Goal: Navigation & Orientation: Understand site structure

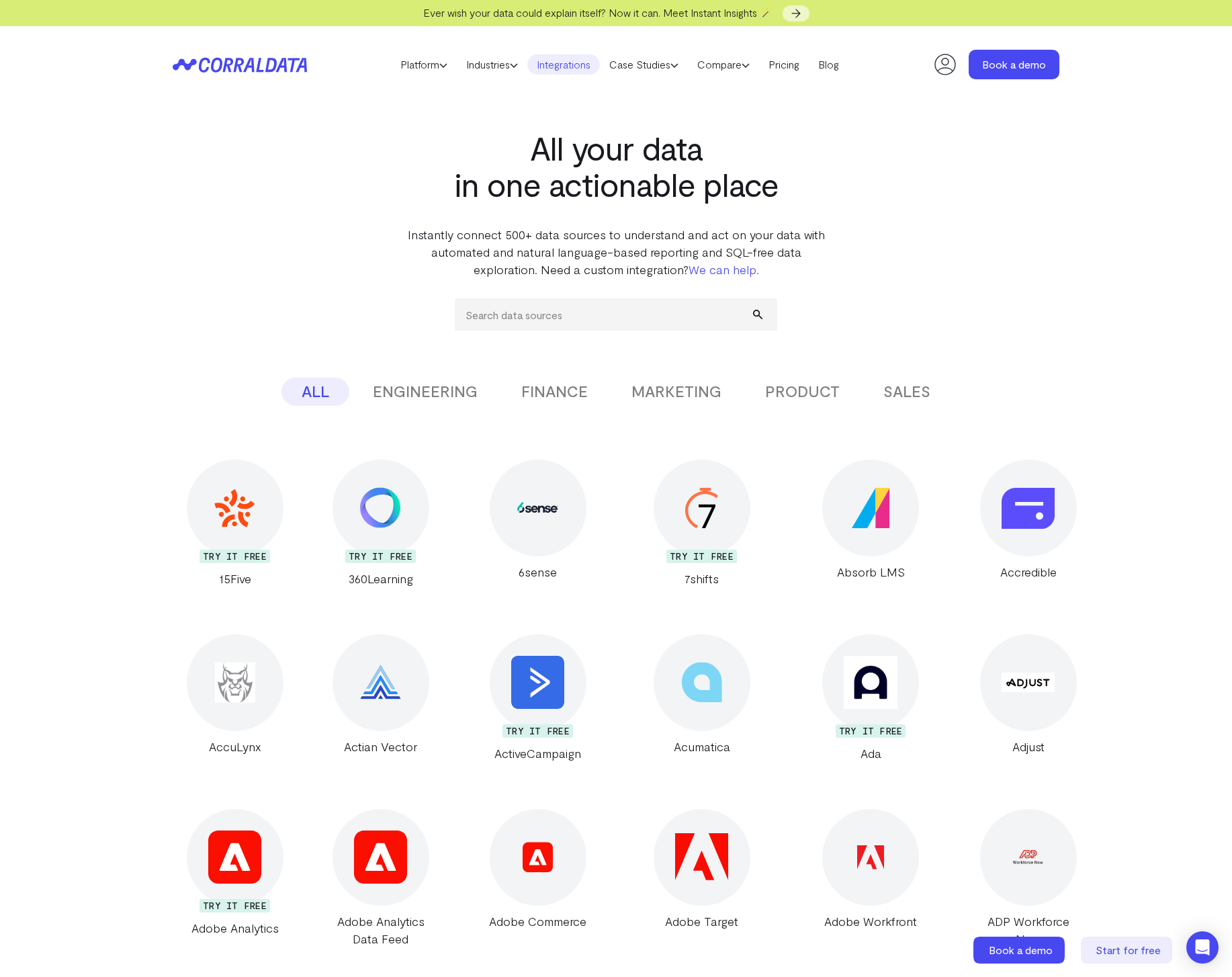
click at [283, 68] on icon at bounding box center [239, 65] width 134 height 15
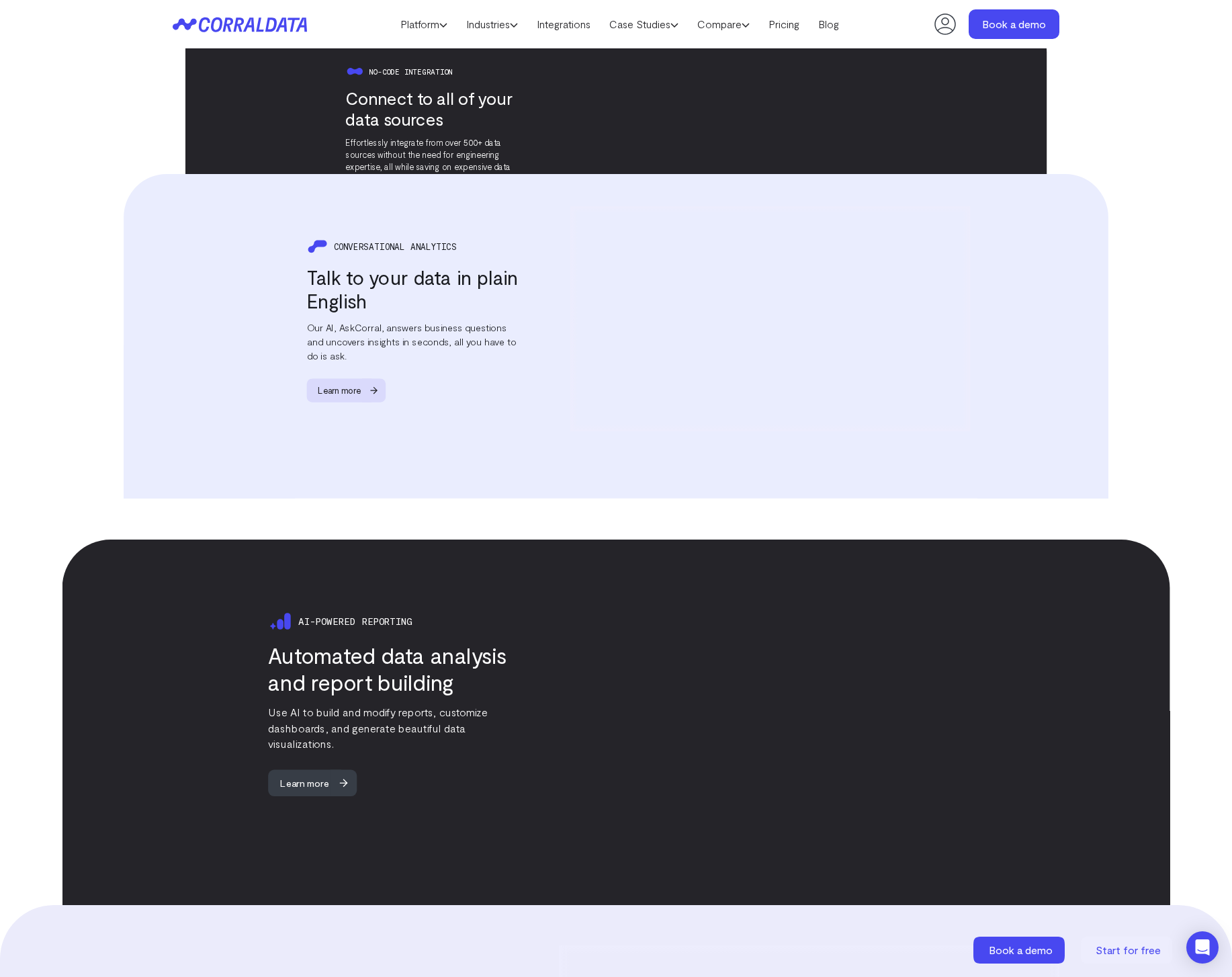
scroll to position [674, 0]
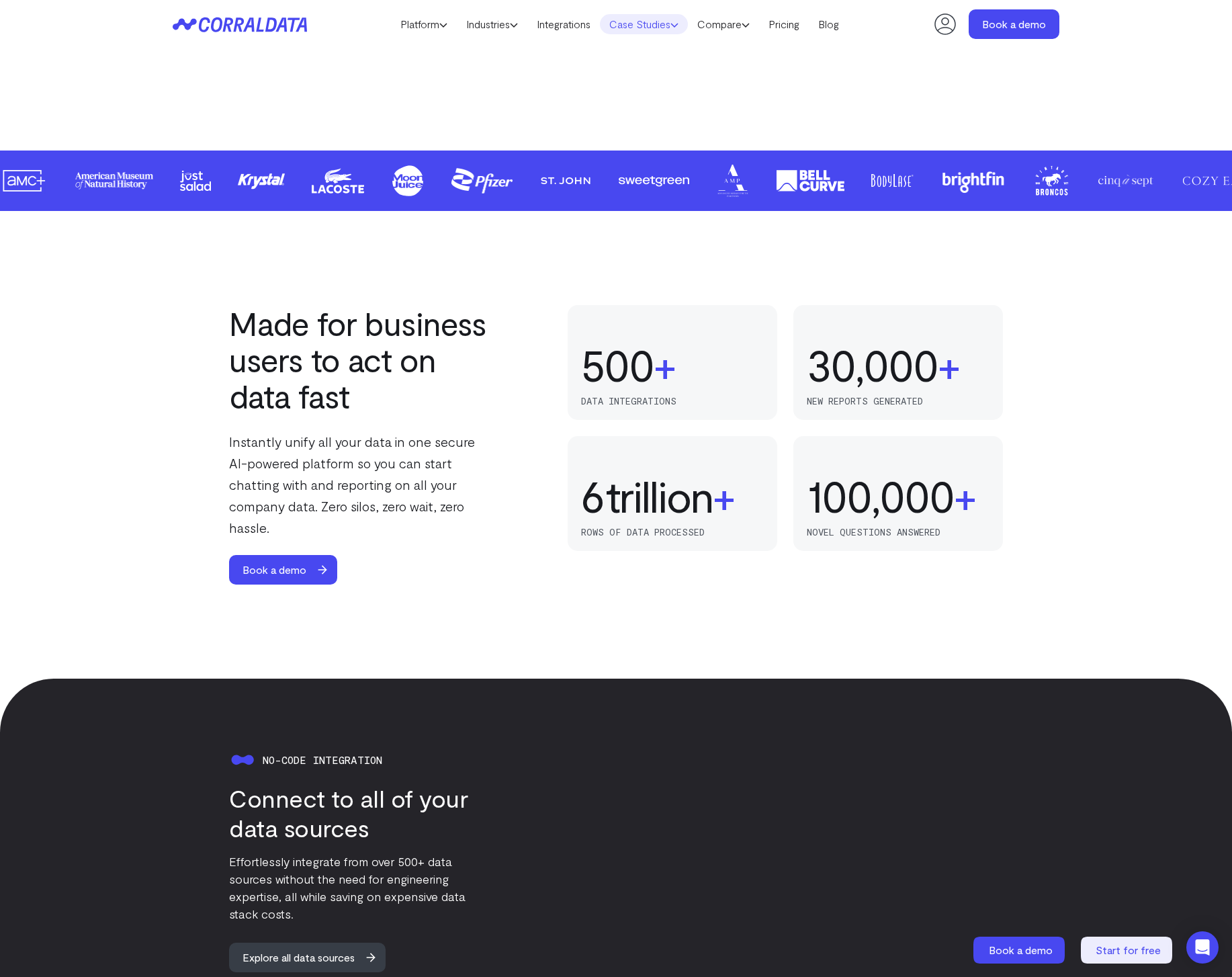
click at [649, 26] on link "Case Studies" at bounding box center [644, 24] width 88 height 21
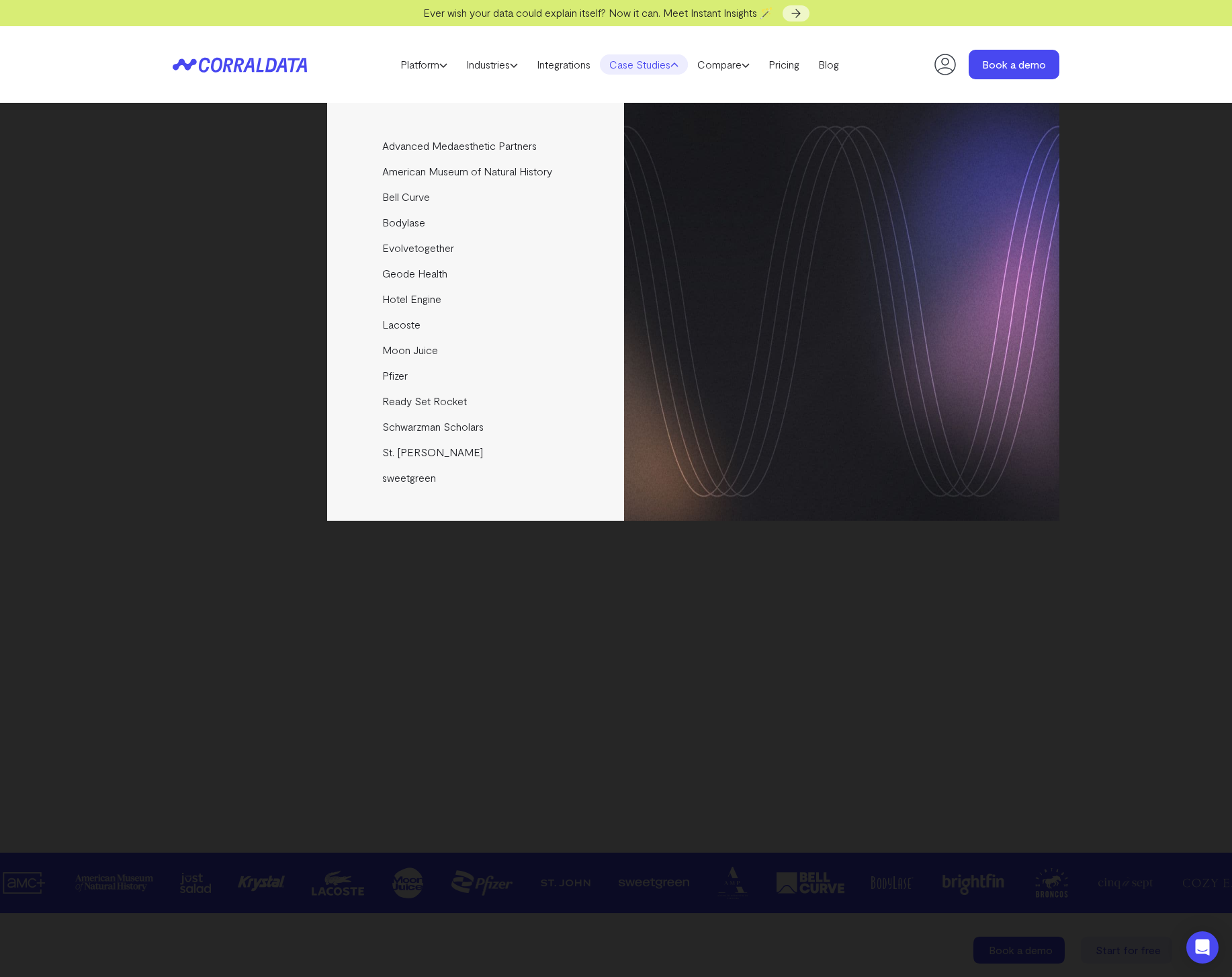
click at [191, 356] on div "Advanced Medaesthetic Partners See how AMP scaled profitability and enhanced pa…" at bounding box center [615, 311] width 886 height 418
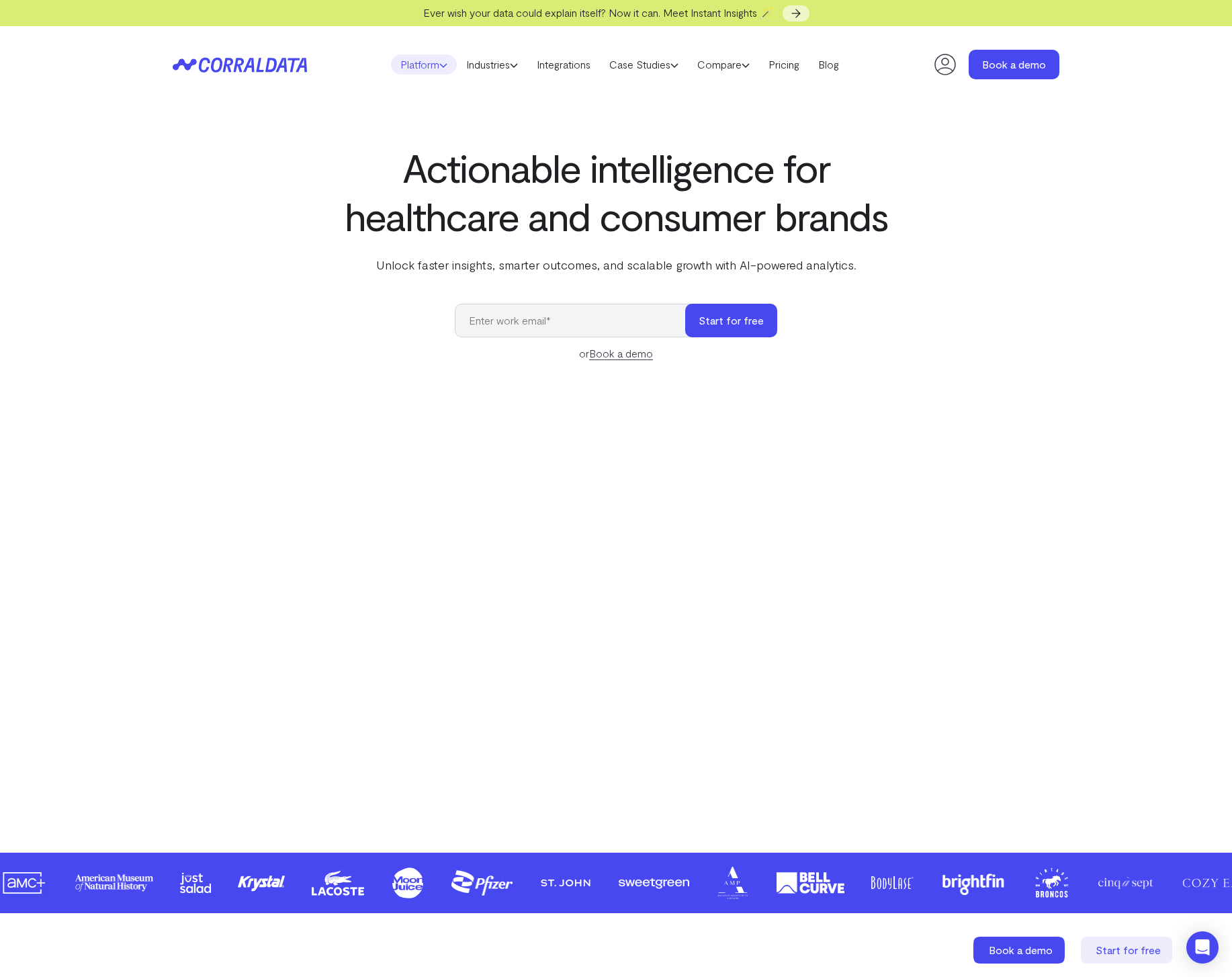
click at [418, 70] on link "Platform" at bounding box center [424, 65] width 66 height 21
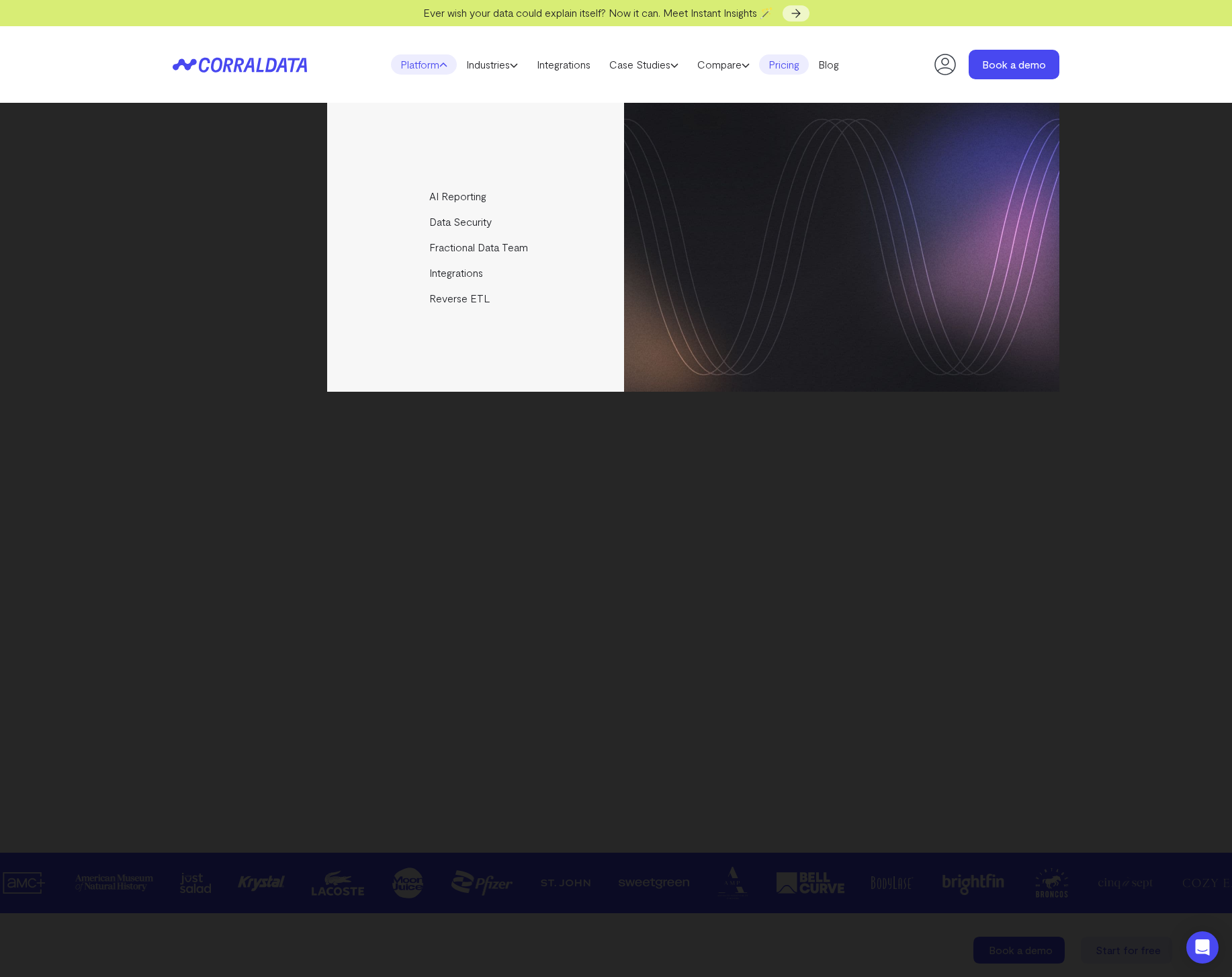
click at [774, 60] on link "Pricing" at bounding box center [783, 65] width 49 height 21
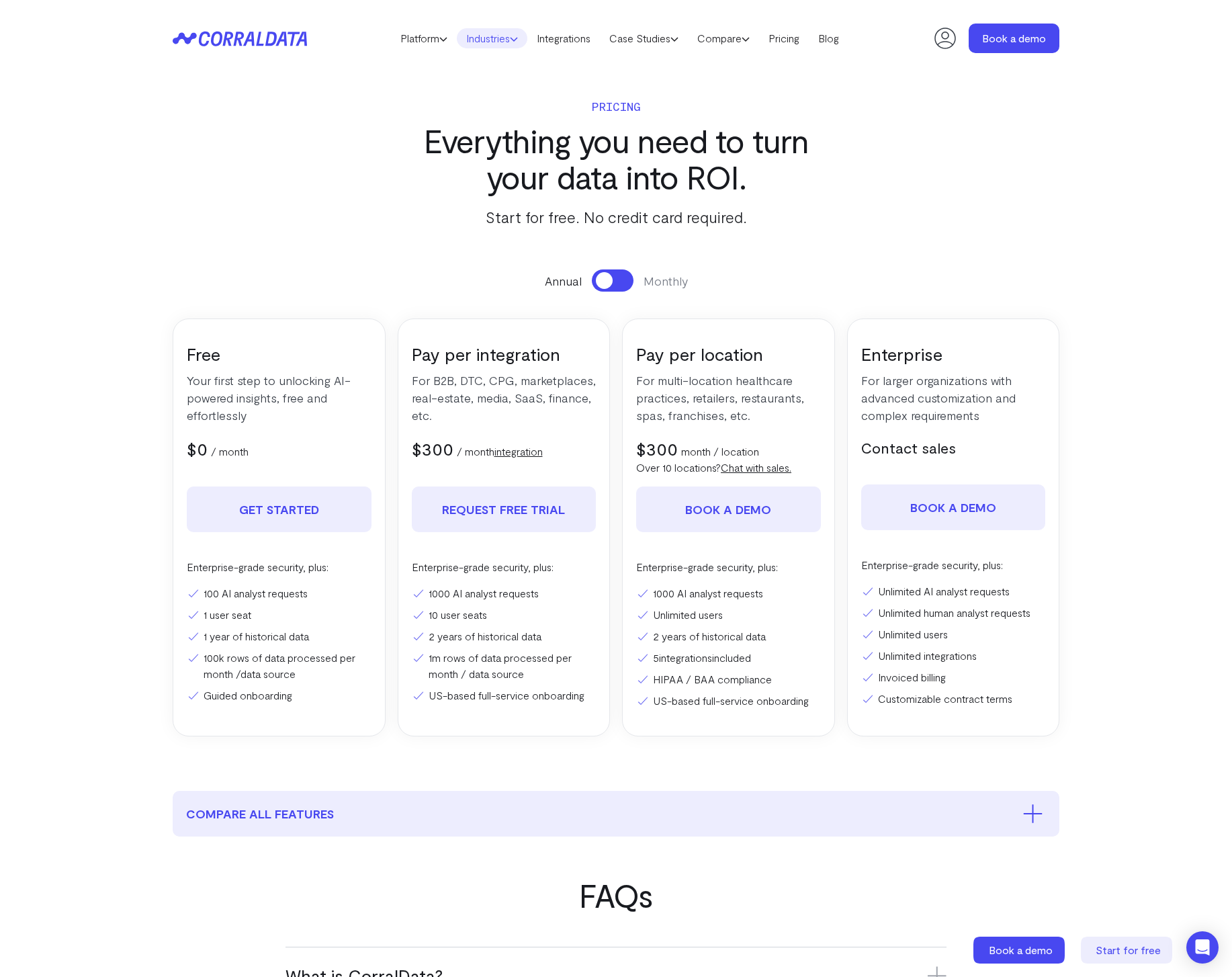
click at [486, 40] on link "Industries" at bounding box center [491, 38] width 71 height 21
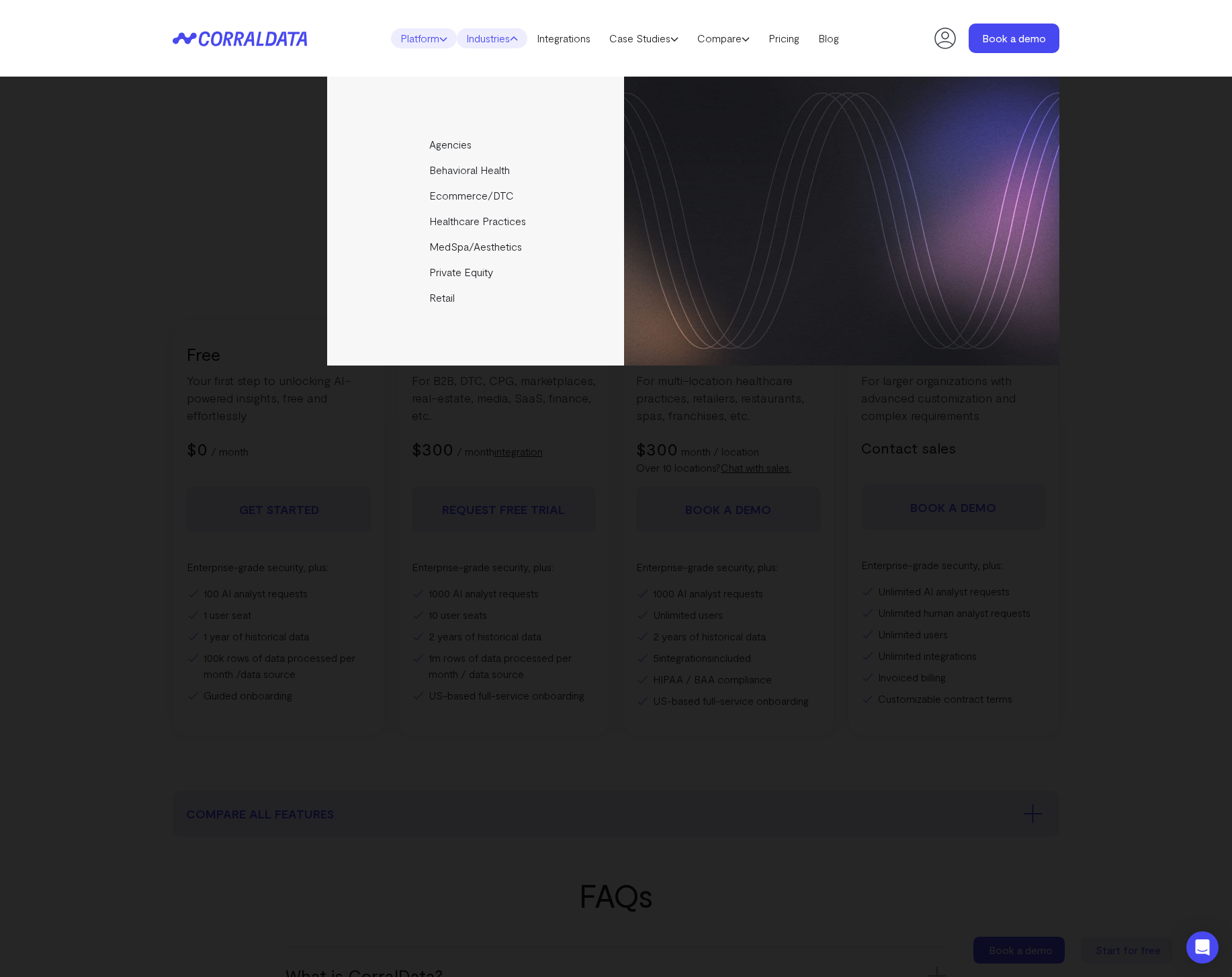
click at [404, 38] on link "Platform" at bounding box center [424, 38] width 66 height 21
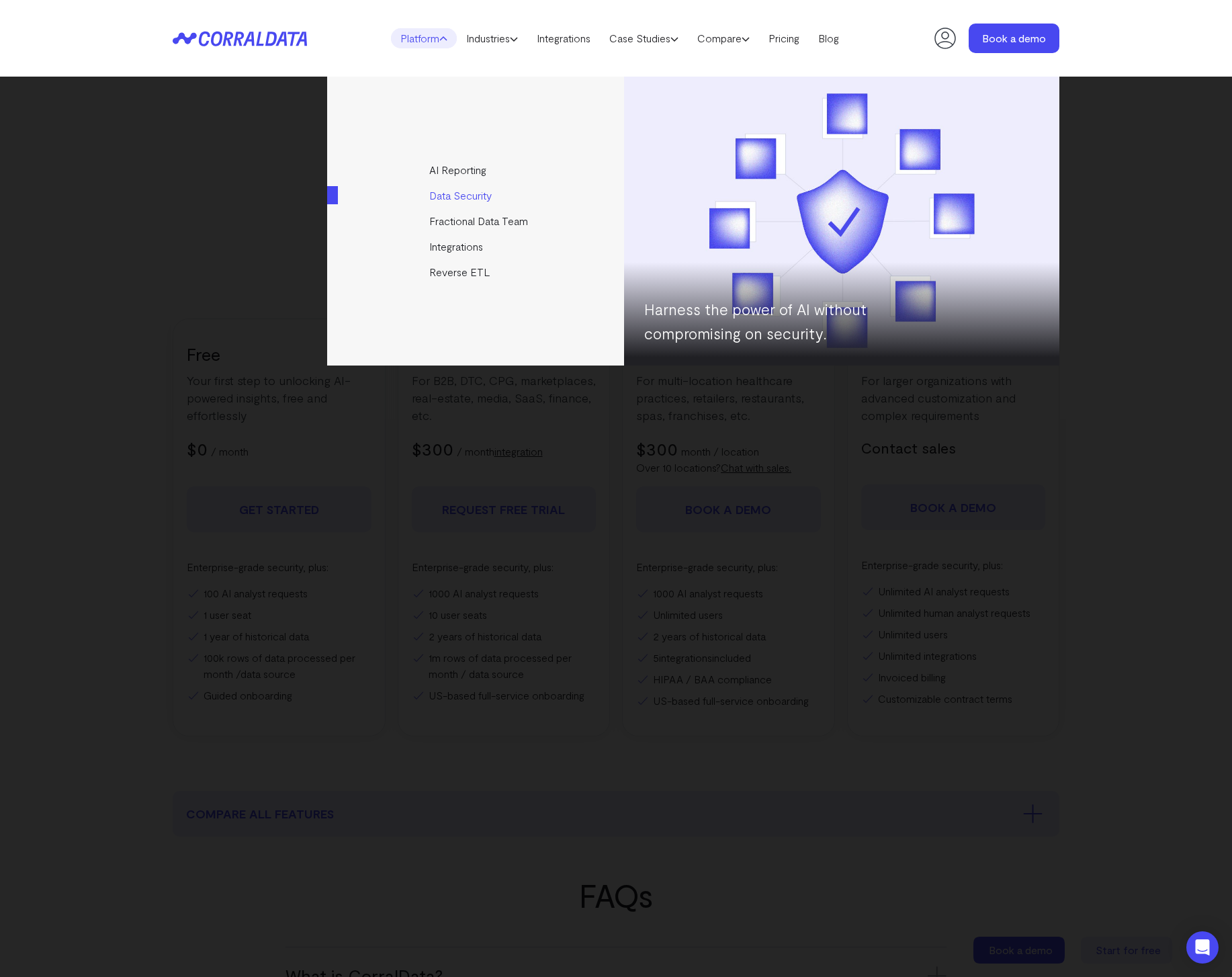
click at [497, 203] on link "Data Security" at bounding box center [476, 196] width 299 height 26
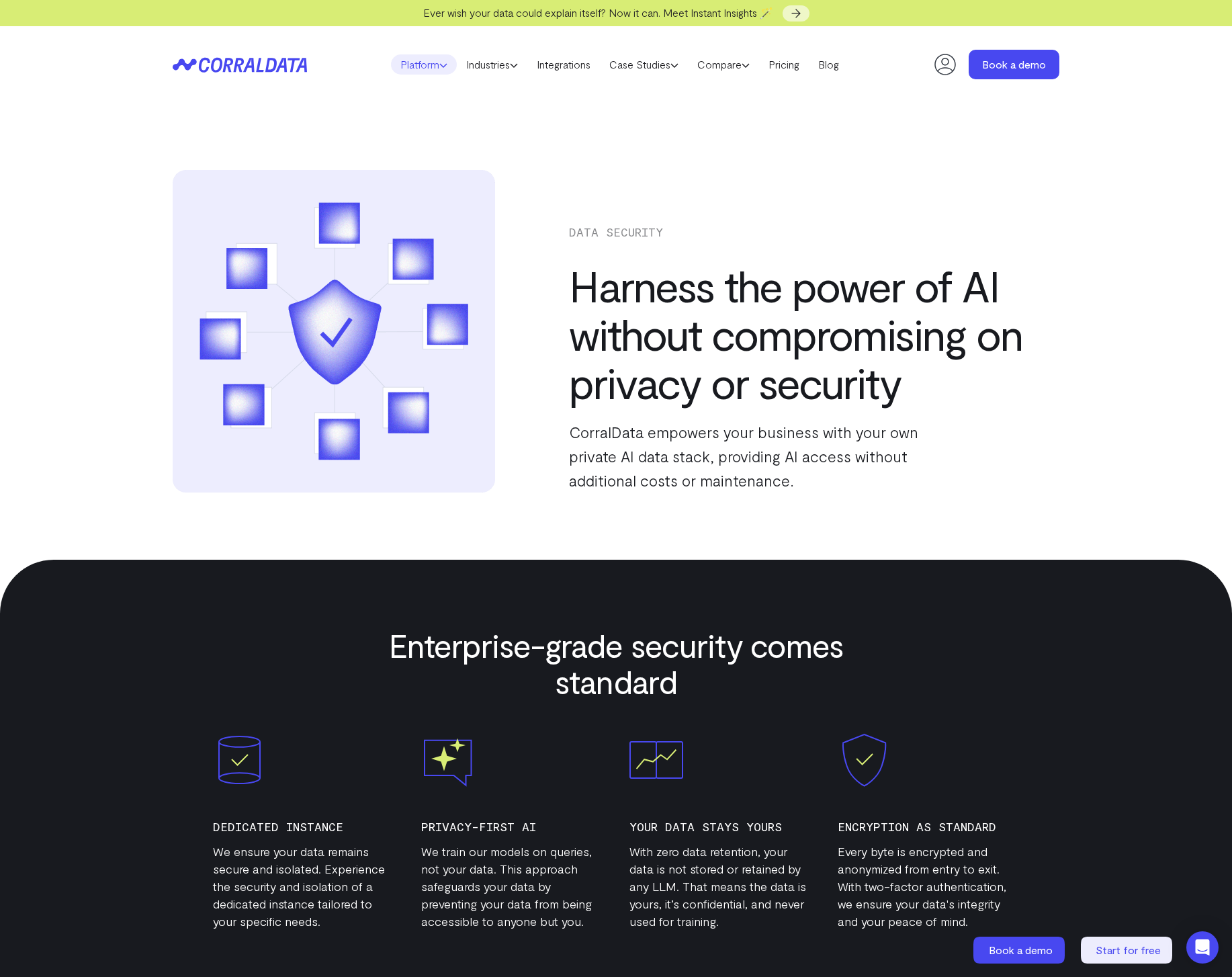
click at [425, 61] on link "Platform" at bounding box center [424, 65] width 66 height 21
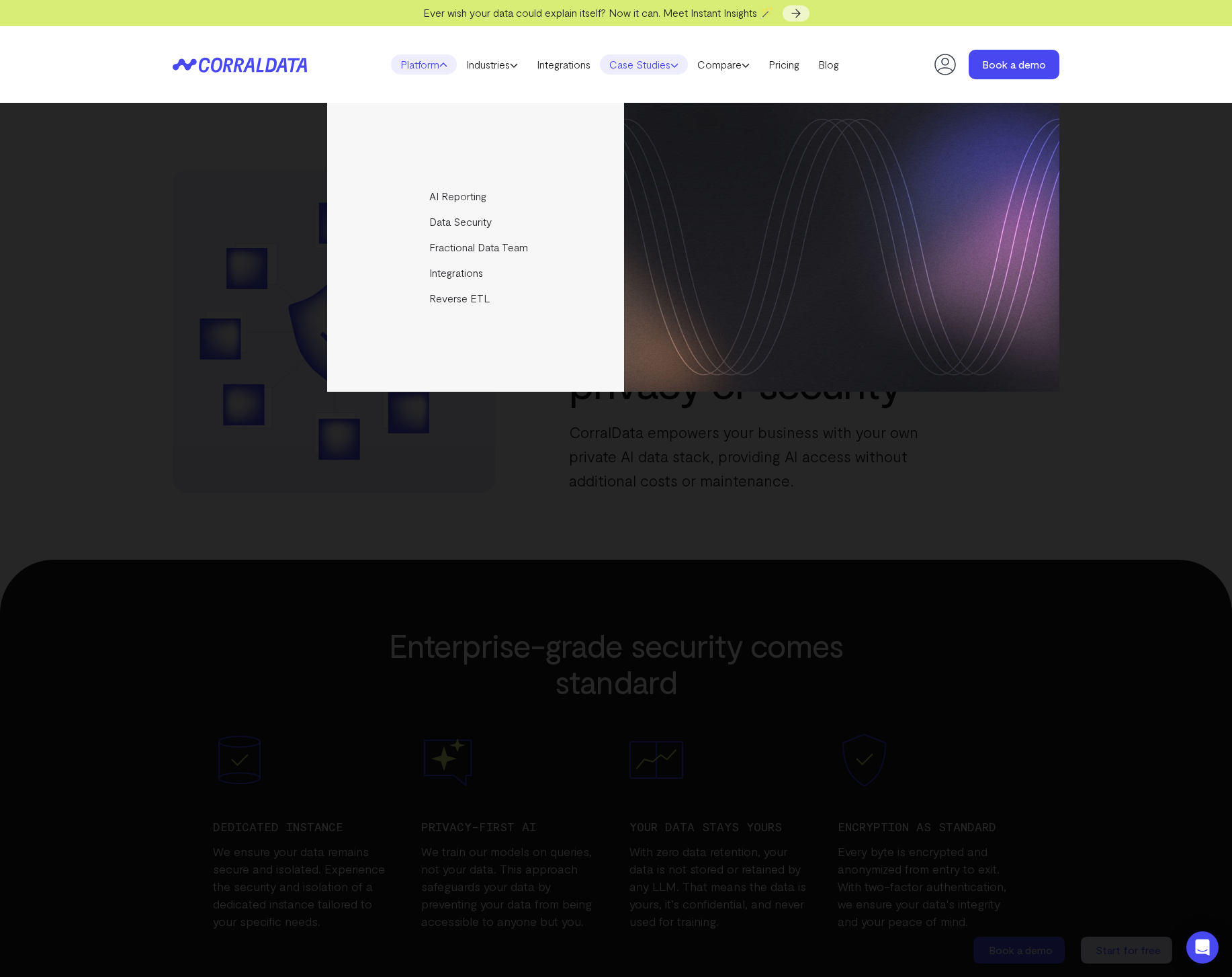
click at [654, 67] on link "Case Studies" at bounding box center [644, 65] width 88 height 21
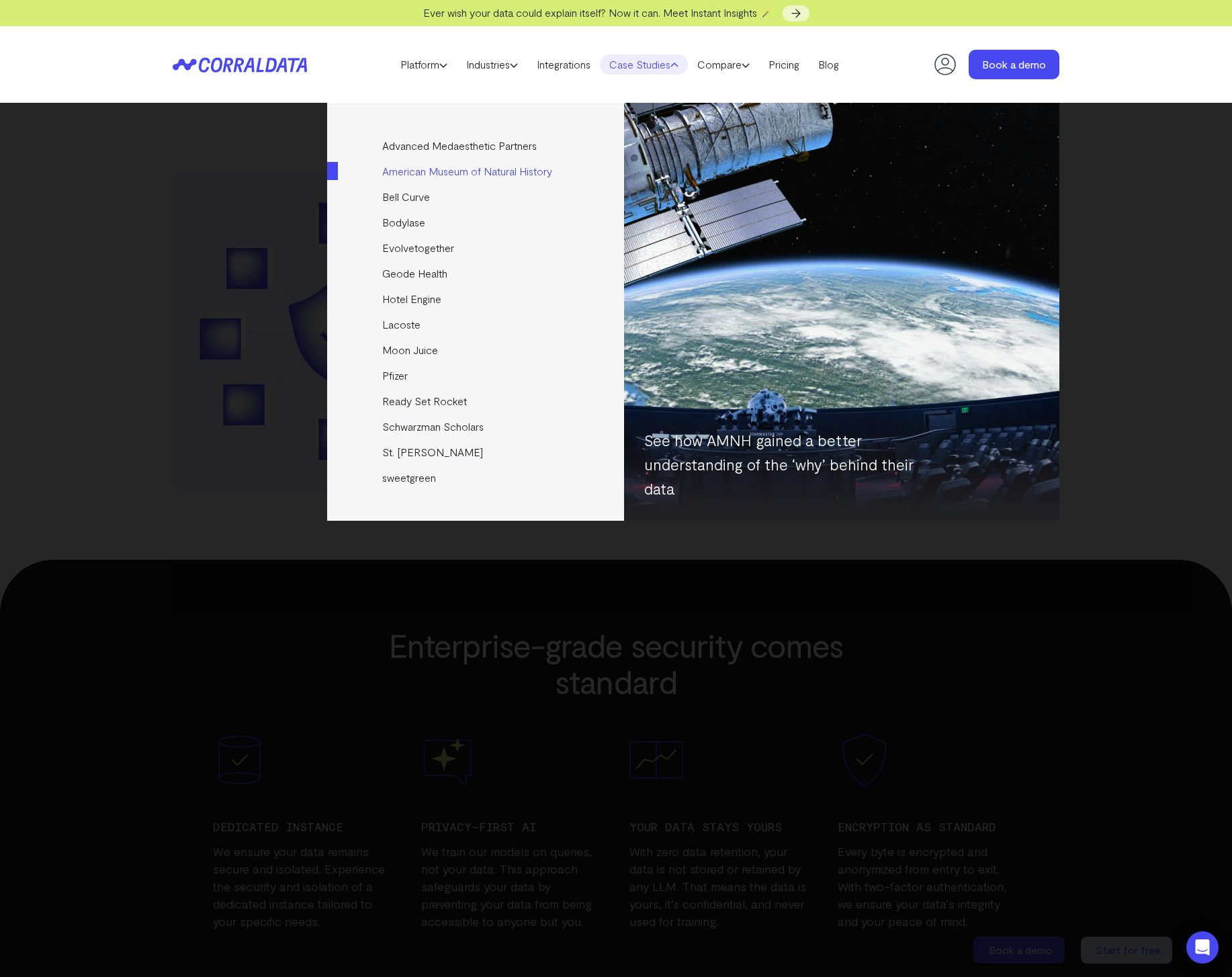
click at [535, 172] on link "American Museum of Natural History" at bounding box center [476, 172] width 299 height 26
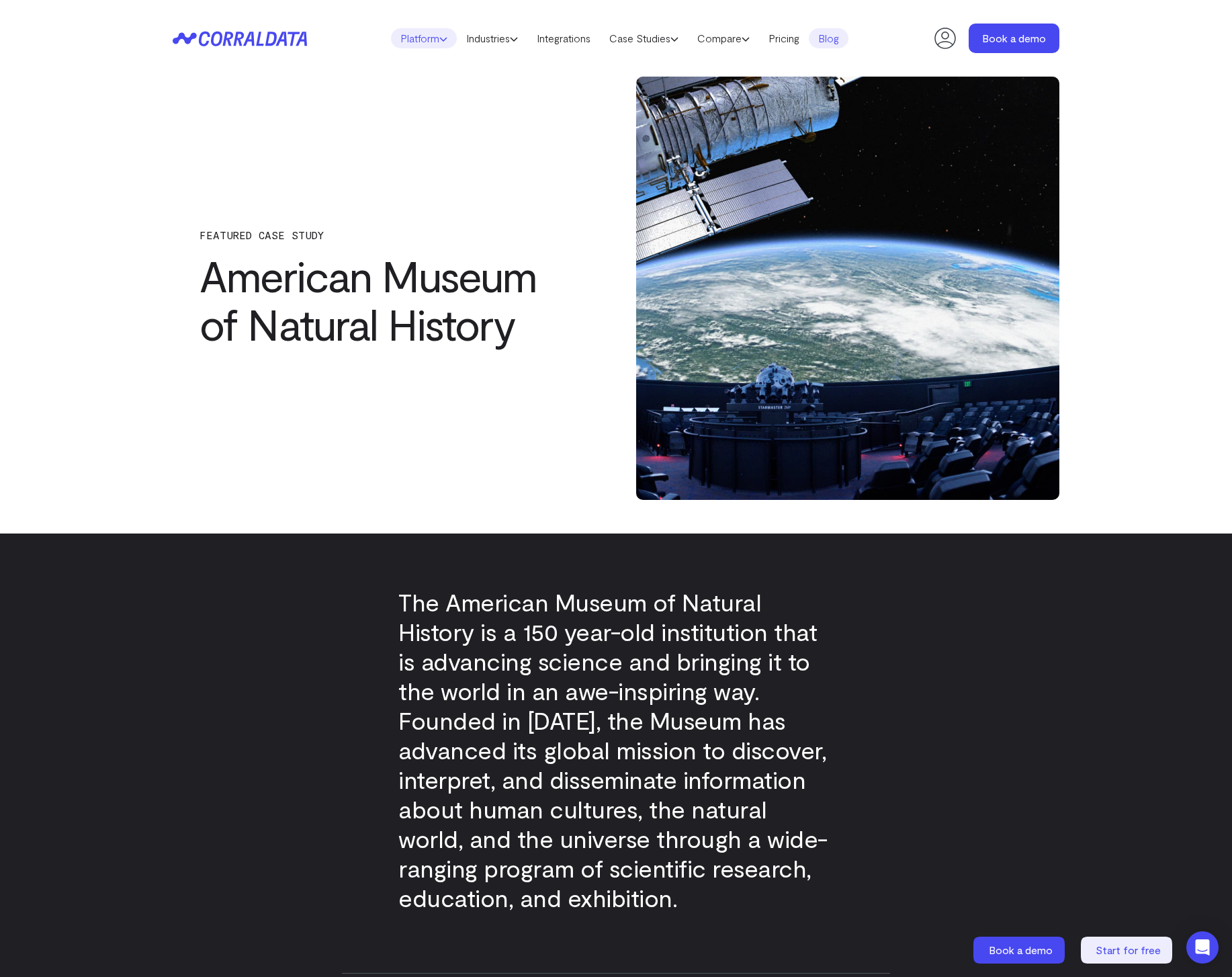
click at [404, 33] on link "Platform" at bounding box center [424, 38] width 66 height 21
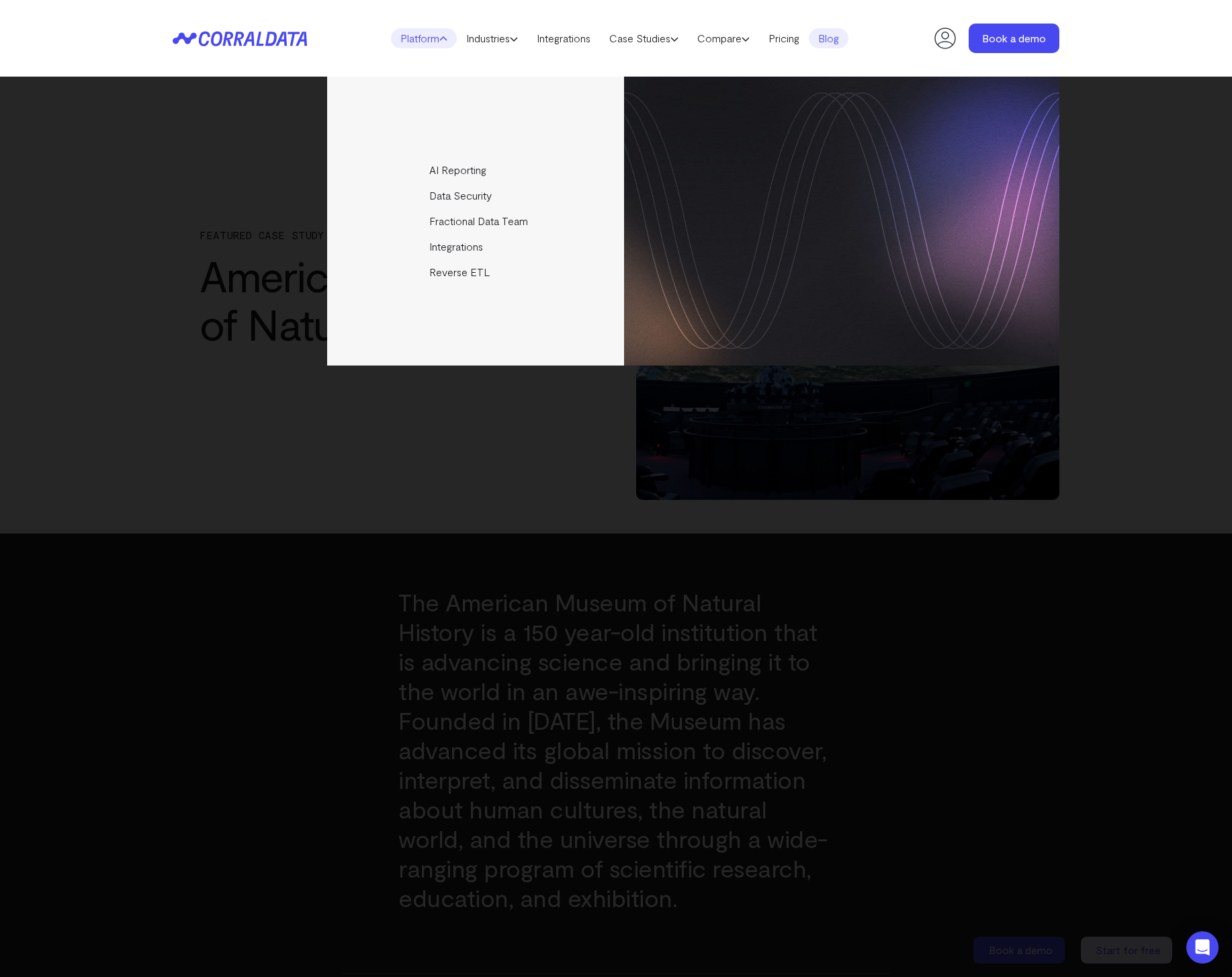
click at [239, 65] on header "Platform AI Reporting Use AI to effortlessly answer any business questions from…" at bounding box center [615, 38] width 886 height 77
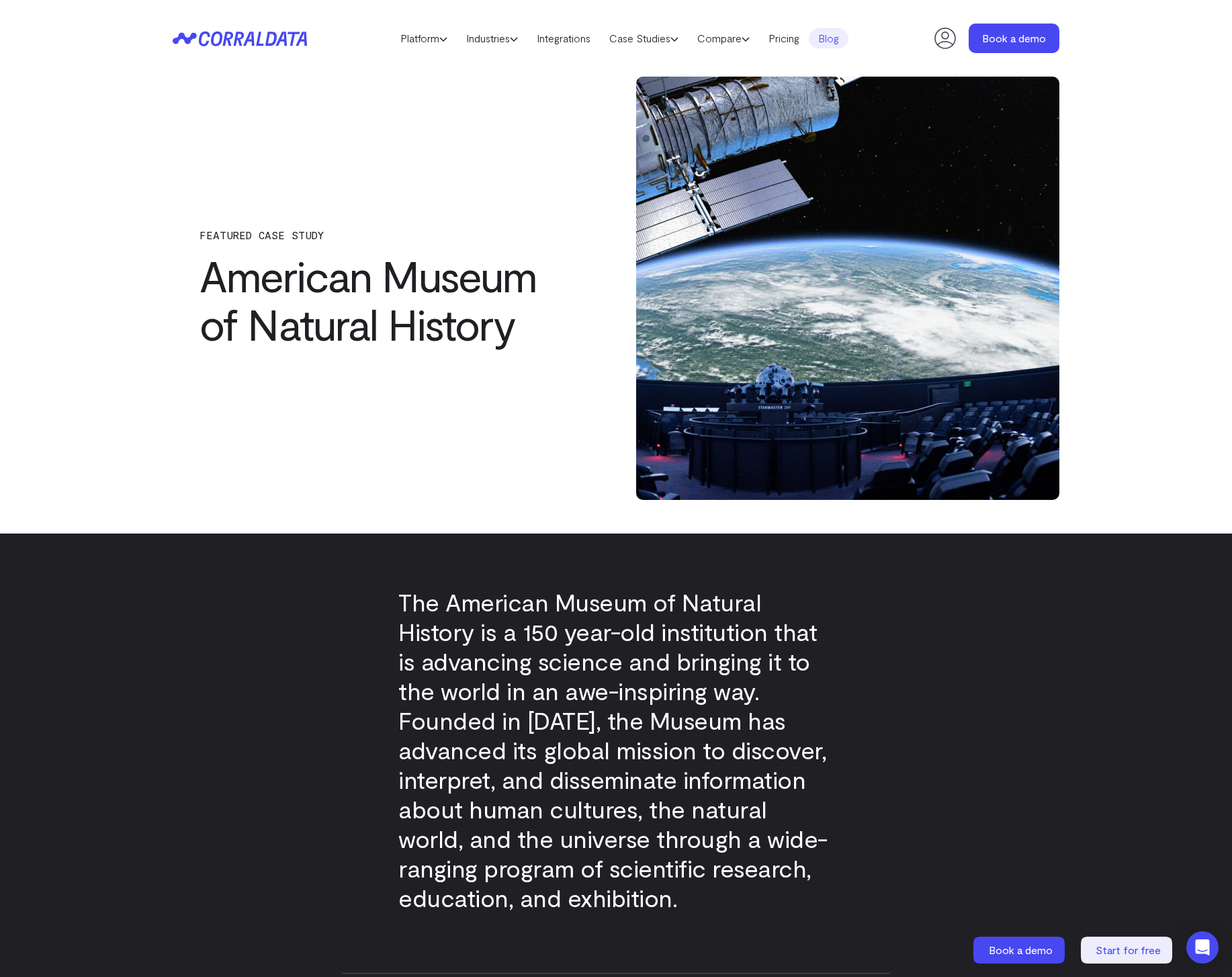
click at [258, 36] on icon at bounding box center [232, 38] width 65 height 14
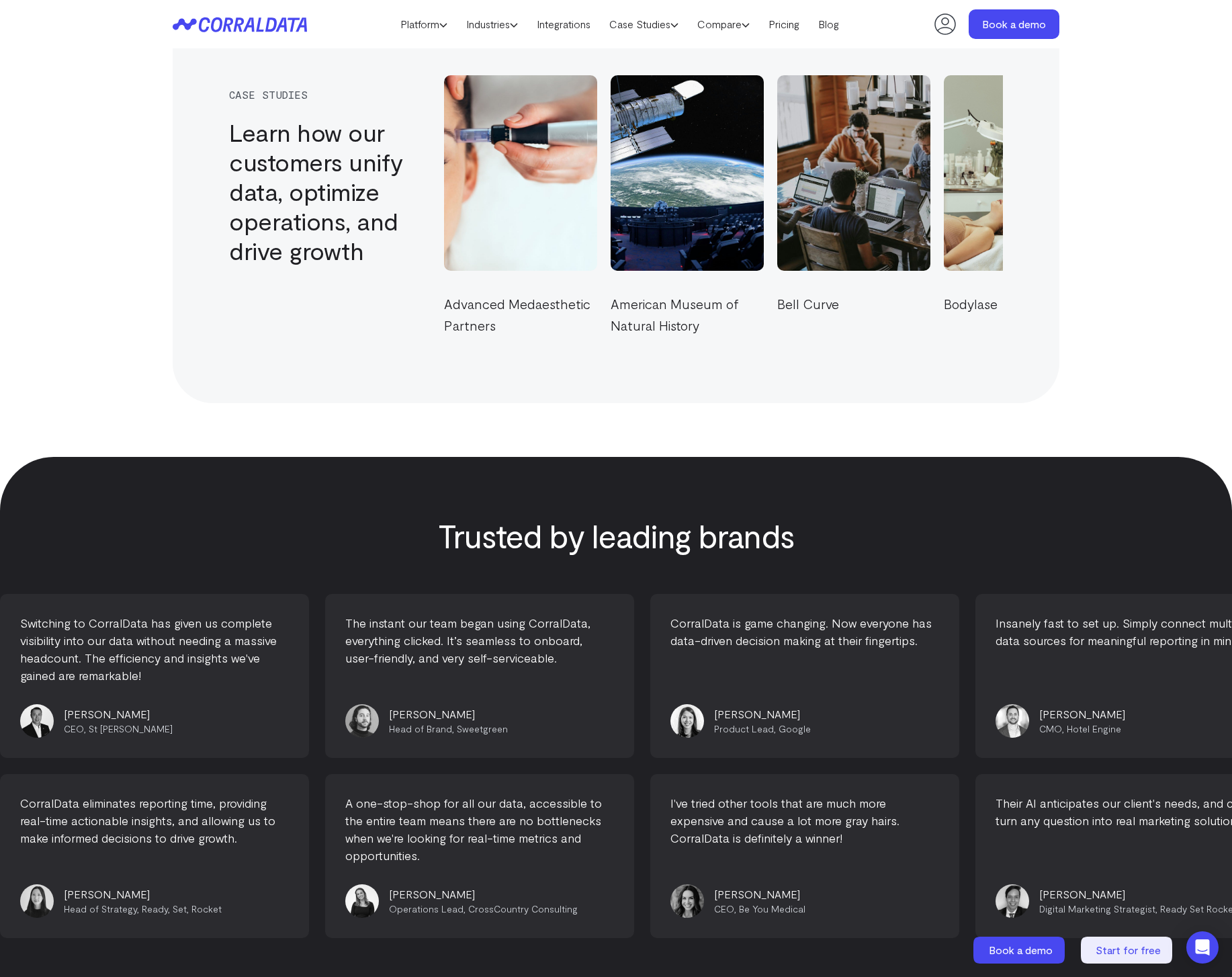
scroll to position [5477, 0]
